Goal: Information Seeking & Learning: Learn about a topic

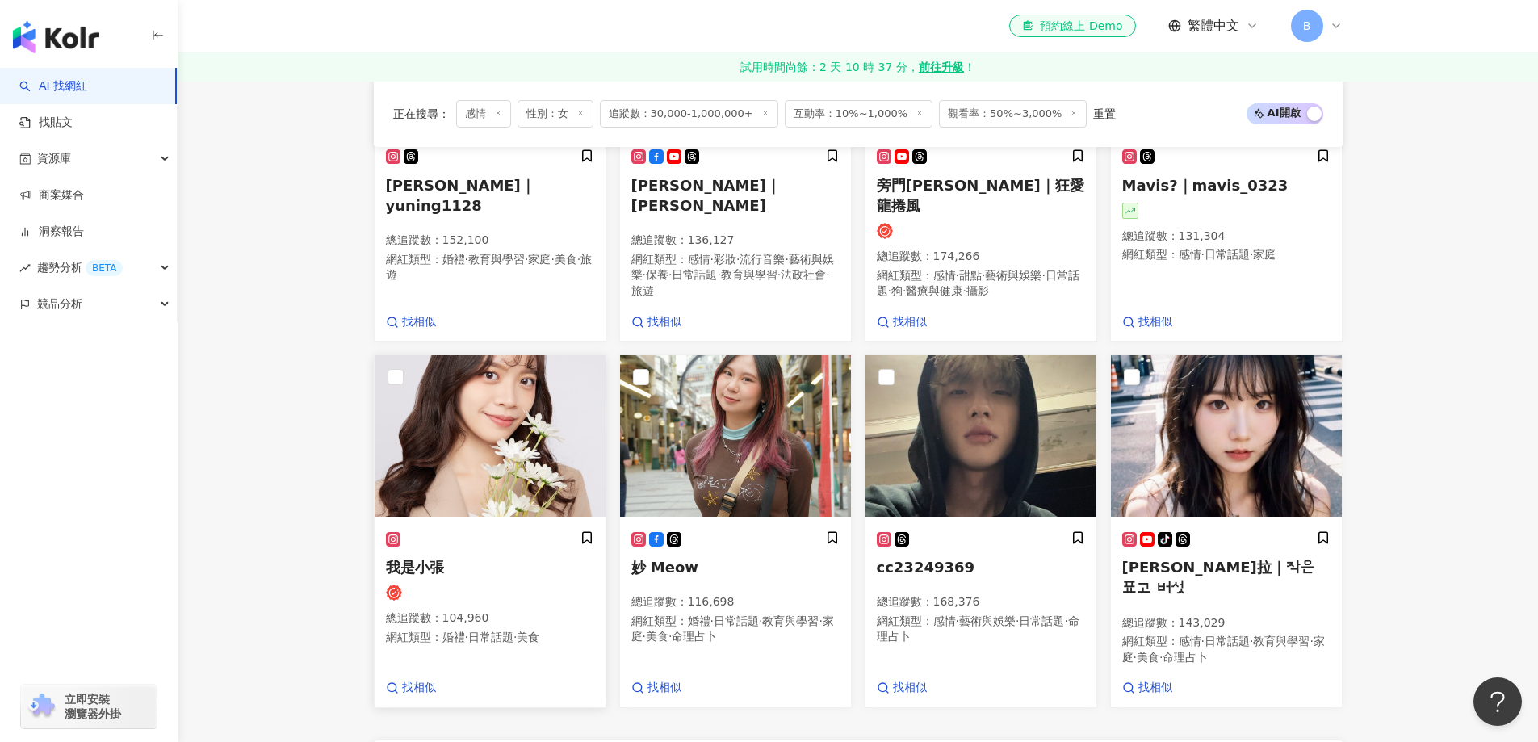
click at [441, 531] on div "我是小張 總追蹤數 ： 104,960 網紅類型 ： 婚禮 · 日常話題 · 美食" at bounding box center [490, 595] width 208 height 129
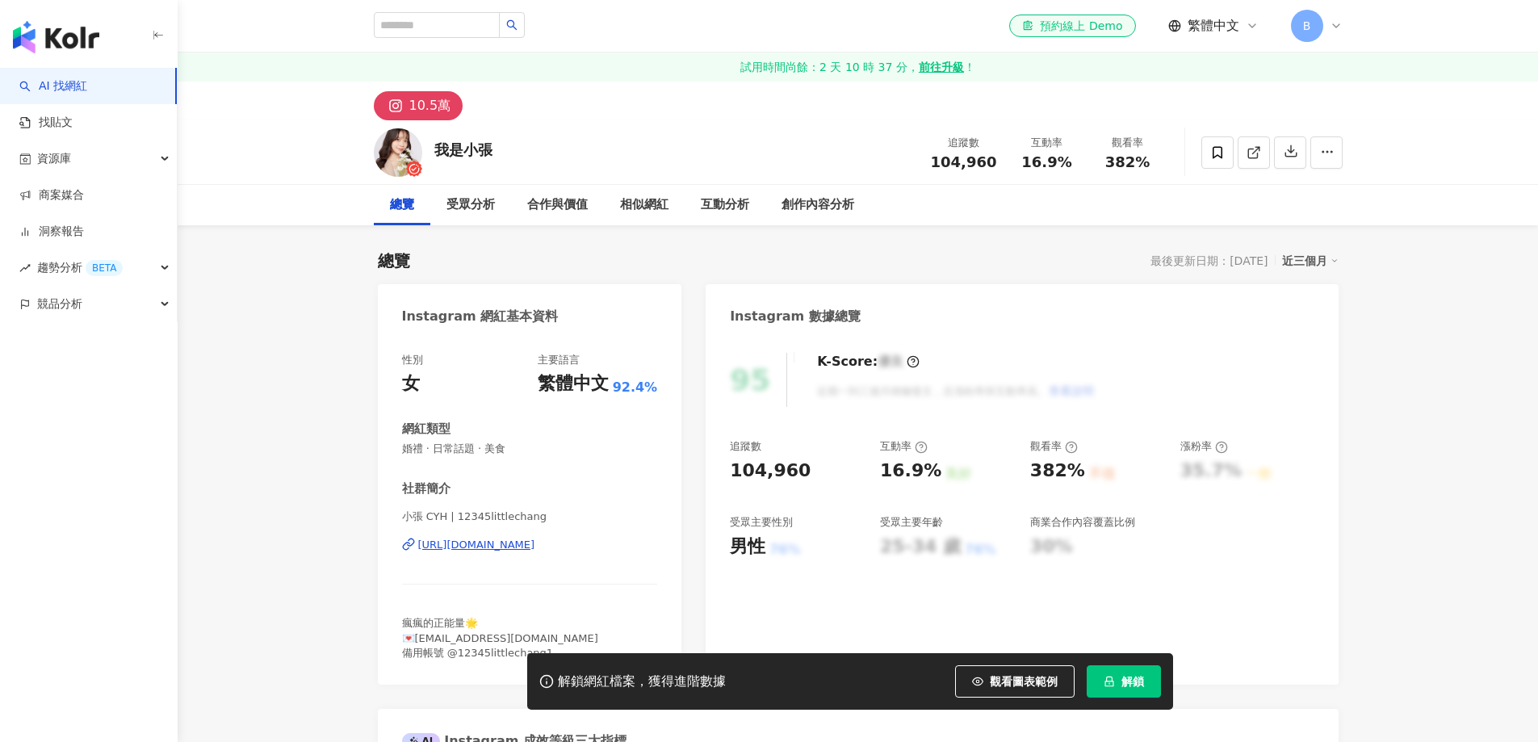
click at [458, 543] on div "https://www.instagram.com/12345littlechang/" at bounding box center [476, 545] width 117 height 15
